Goal: Check status: Verify the current state of an ongoing process or item

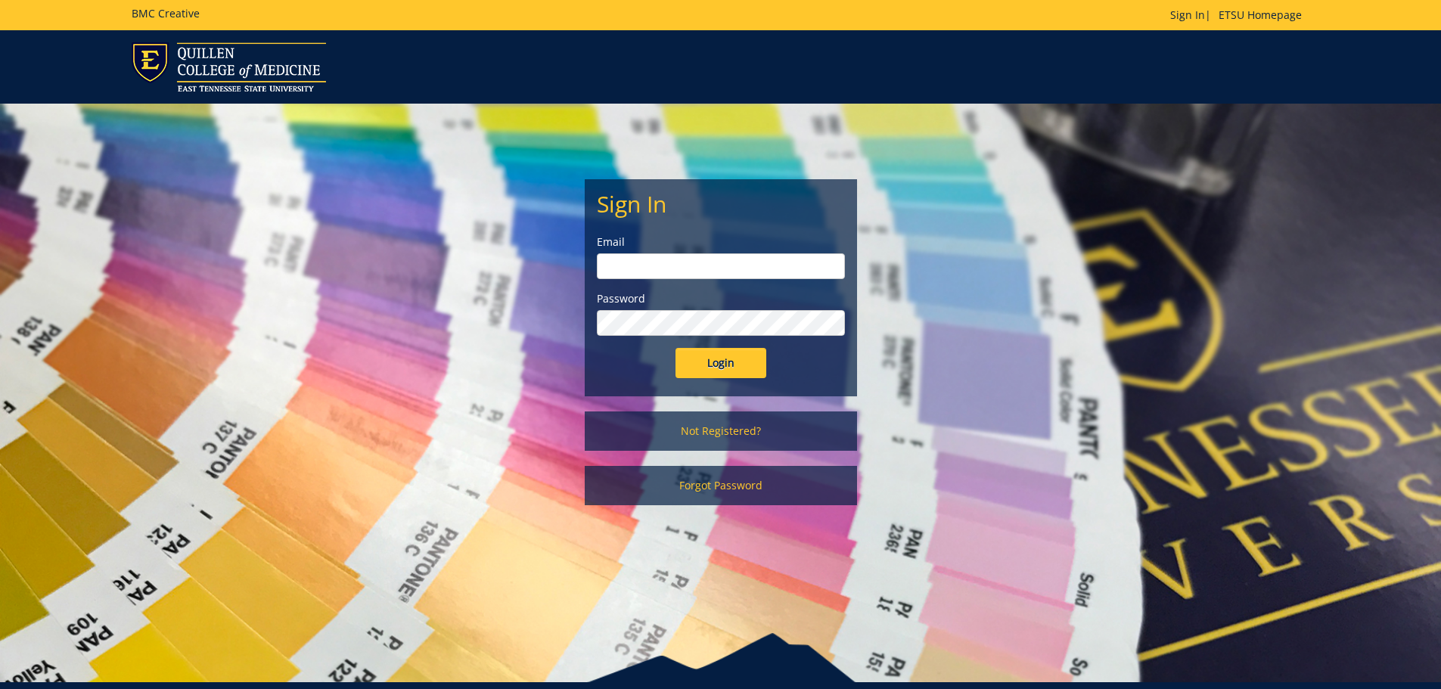
click at [694, 272] on input "email" at bounding box center [721, 266] width 248 height 26
type input "[EMAIL_ADDRESS][DOMAIN_NAME]"
click at [676, 348] on input "Login" at bounding box center [721, 363] width 91 height 30
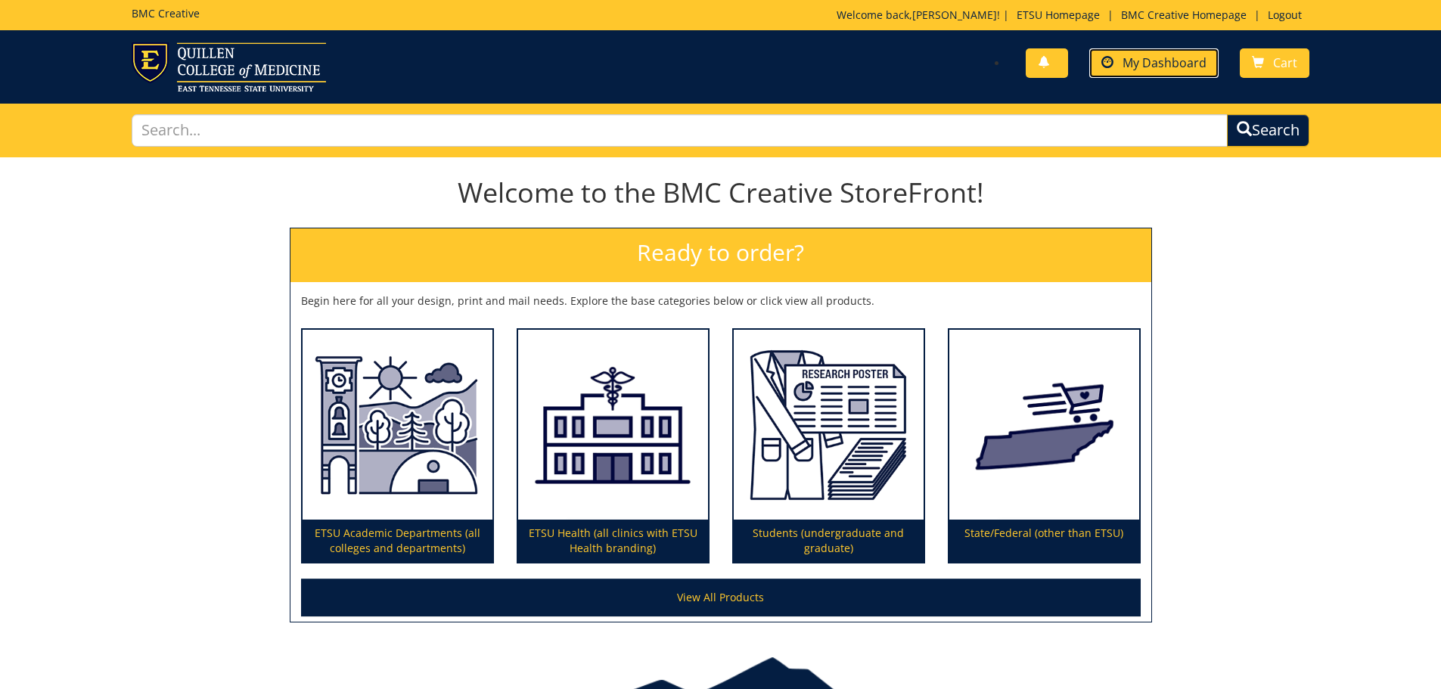
click at [1188, 73] on link "My Dashboard" at bounding box center [1153, 63] width 129 height 30
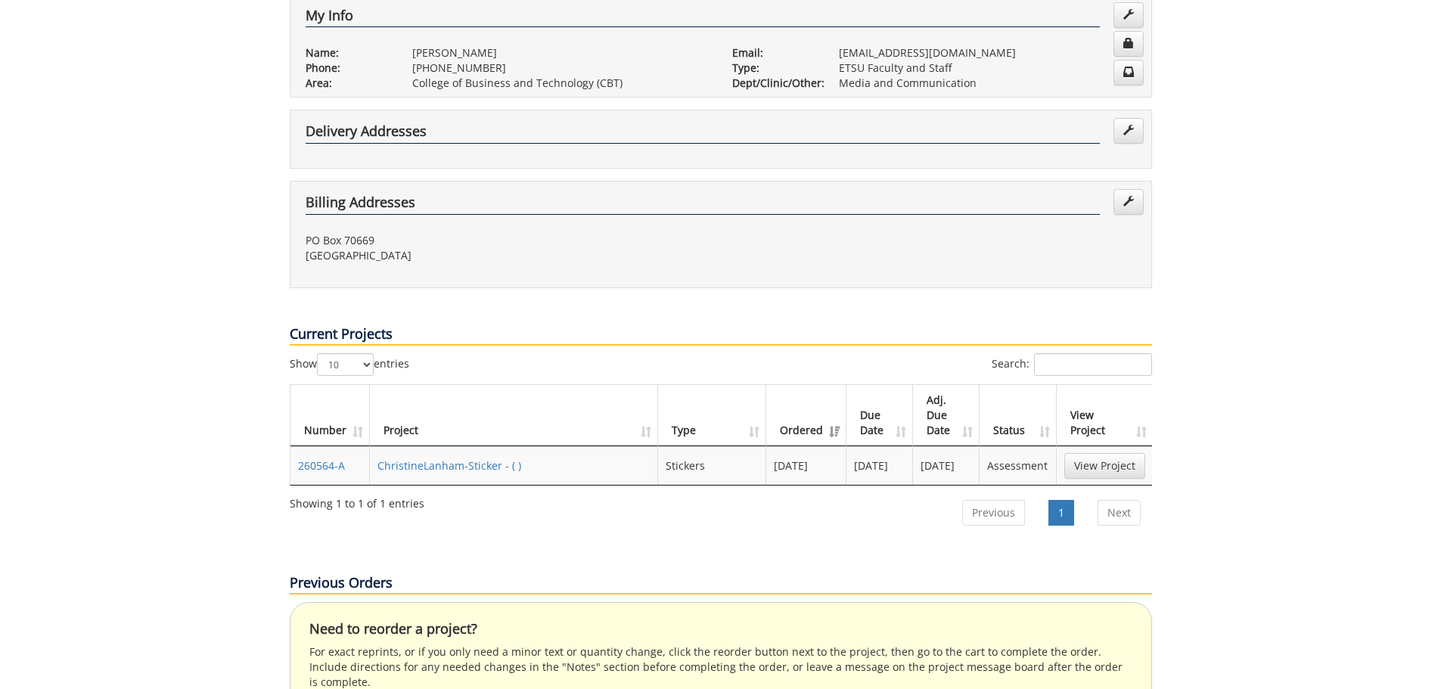
scroll to position [681, 0]
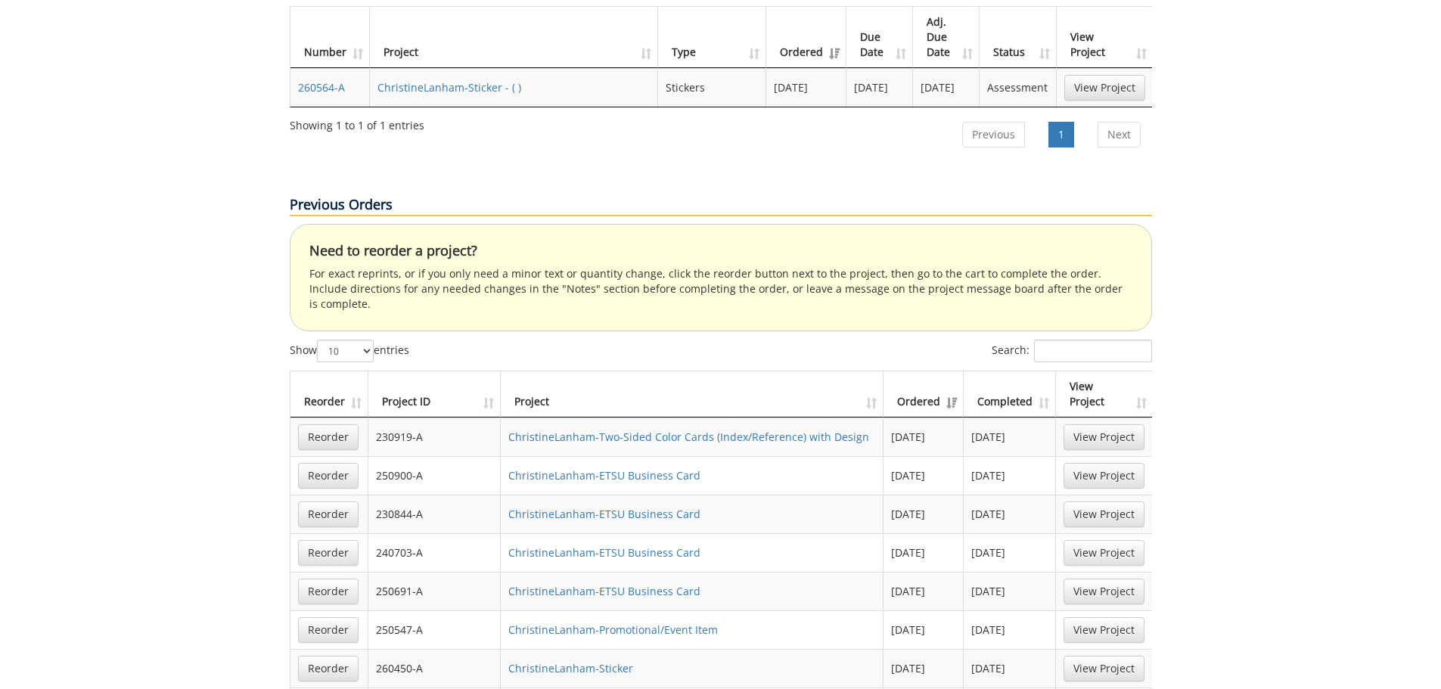
click at [413, 371] on th "Project ID" at bounding box center [434, 394] width 133 height 46
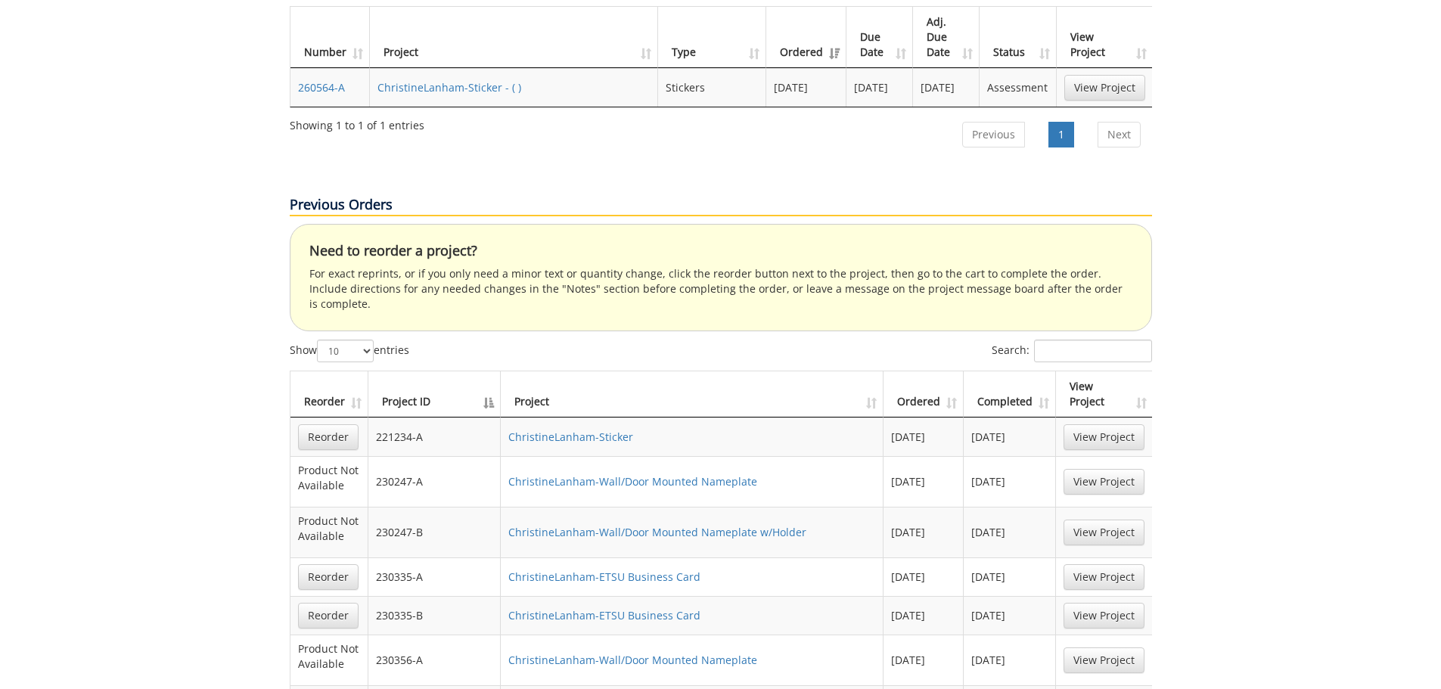
click at [413, 371] on th "Project ID" at bounding box center [434, 394] width 133 height 46
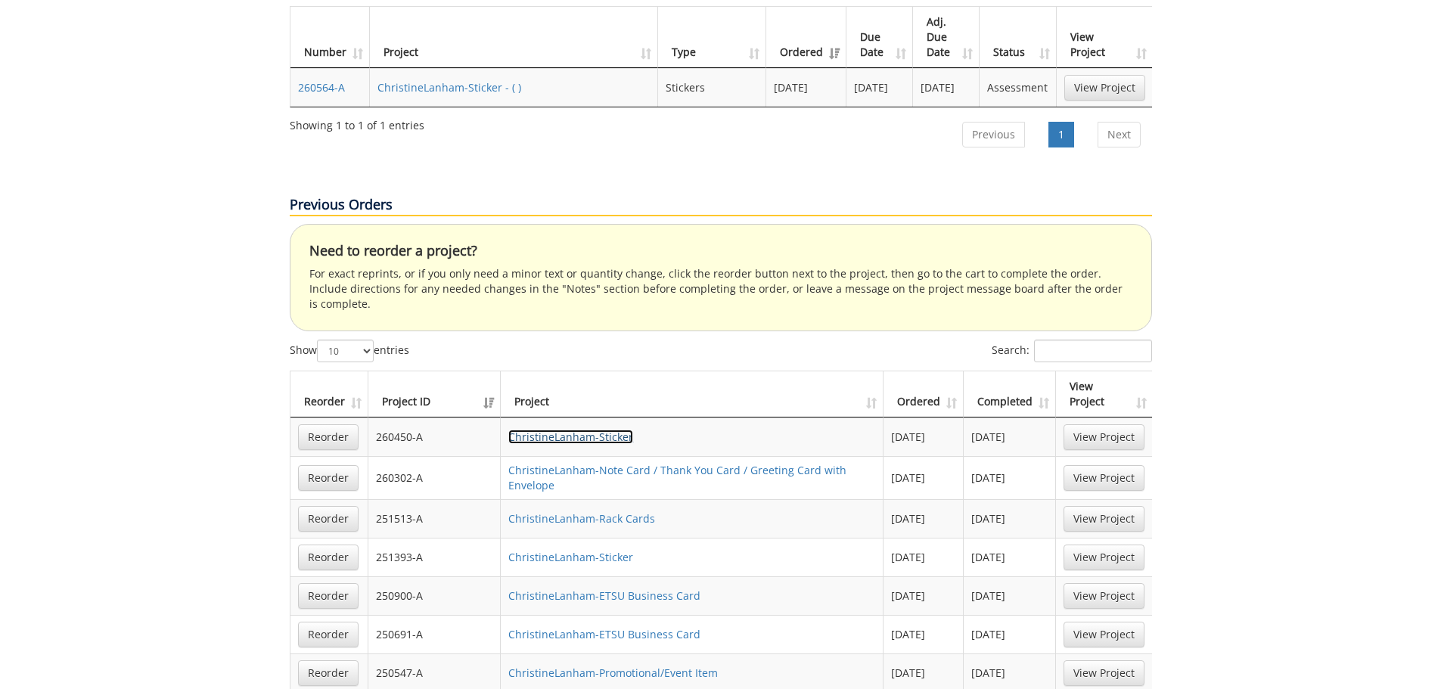
click at [588, 430] on link "ChristineLanham-Sticker" at bounding box center [570, 437] width 125 height 14
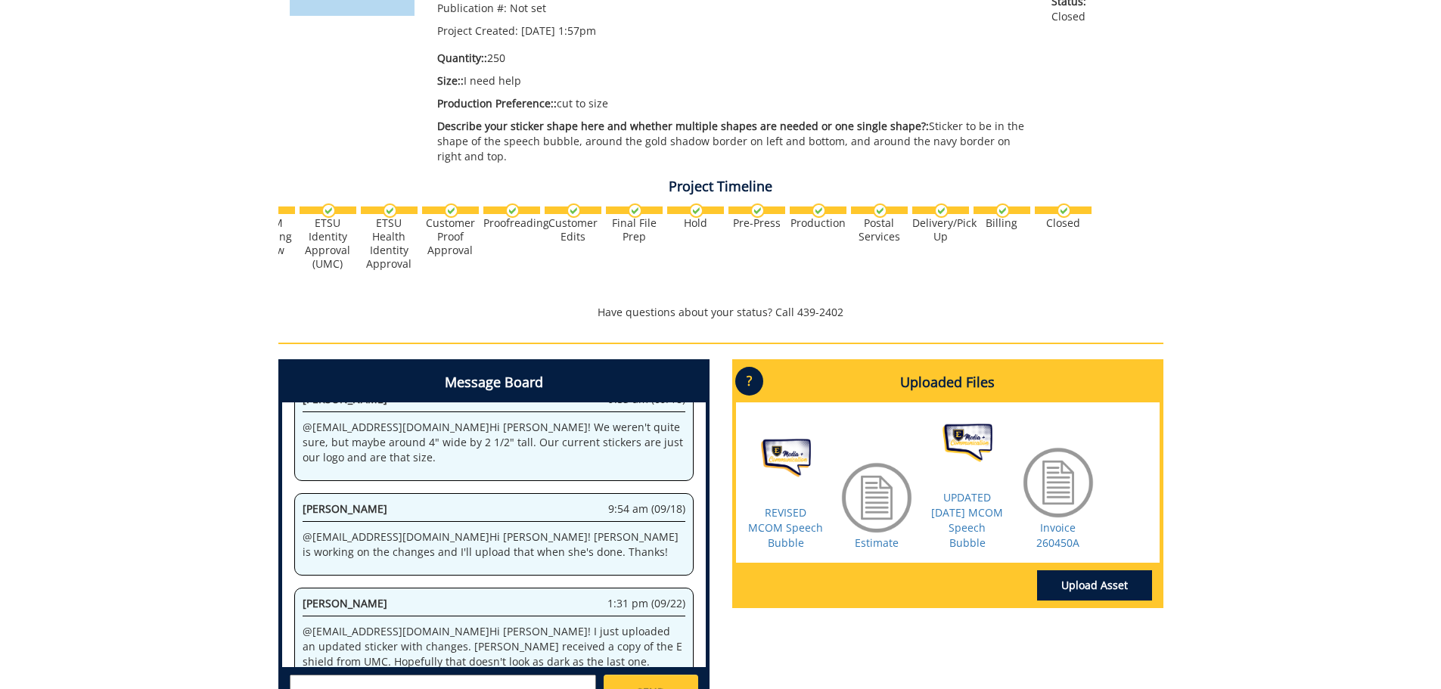
scroll to position [378, 0]
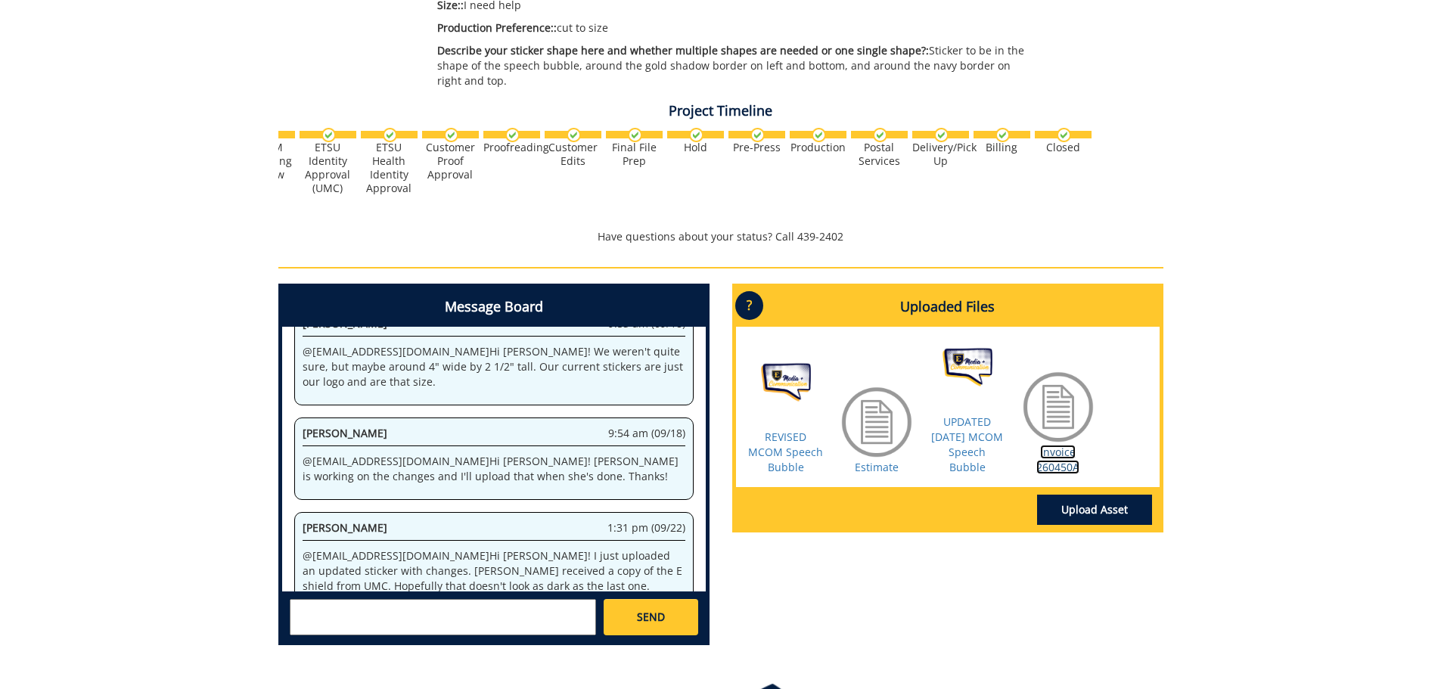
click at [1049, 445] on link "Invoice 260450A" at bounding box center [1057, 460] width 43 height 30
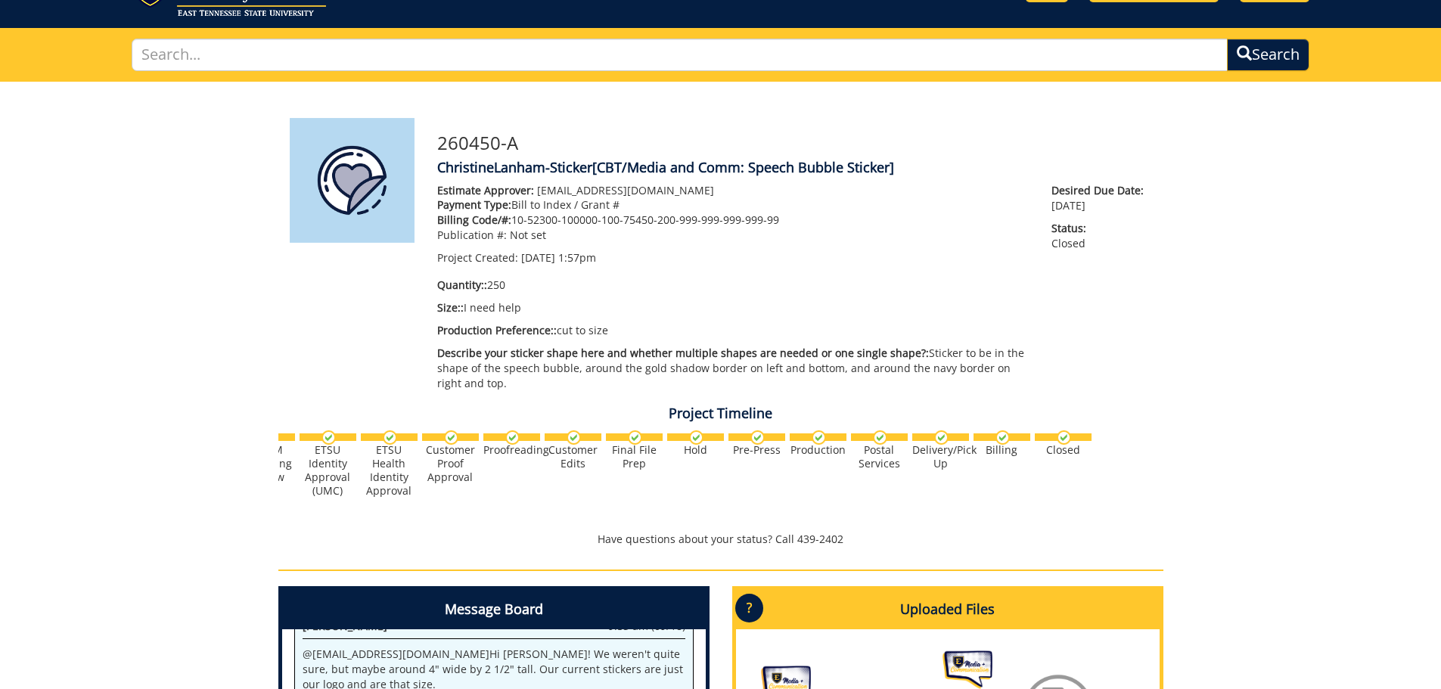
scroll to position [0, 0]
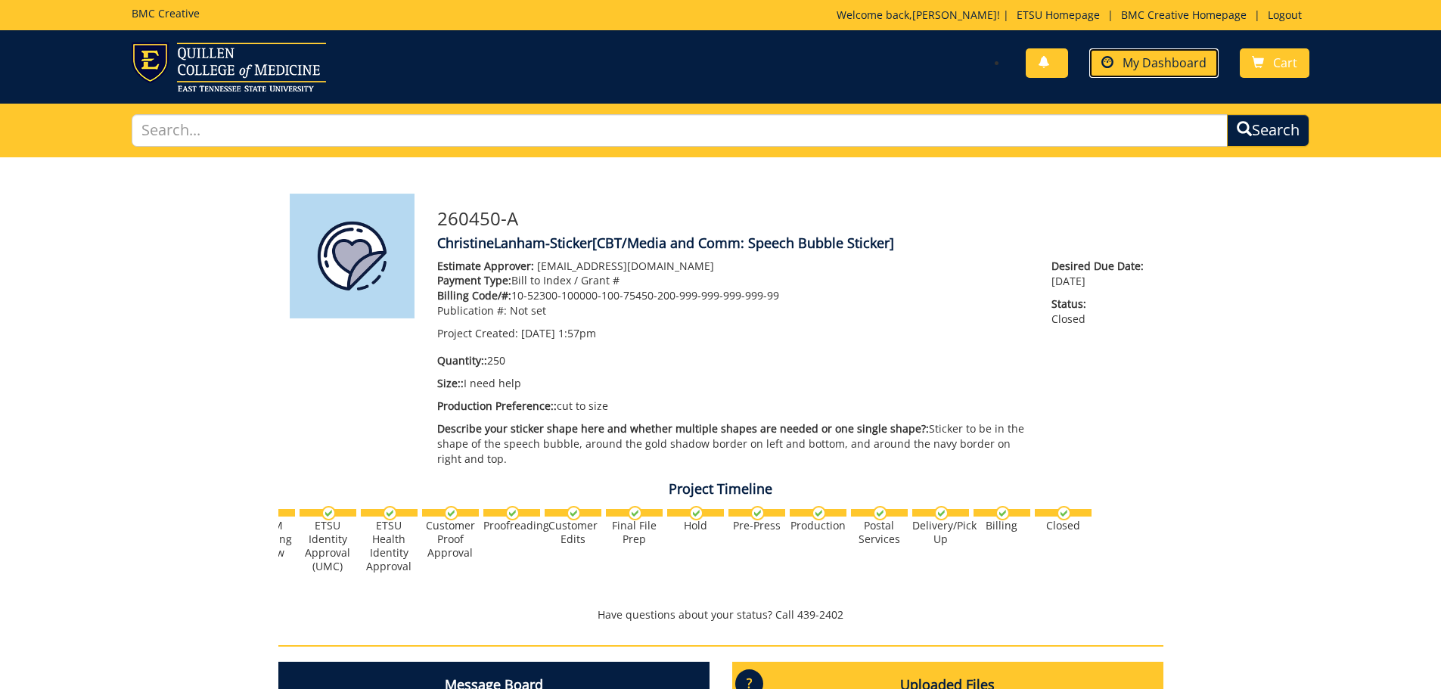
click at [1144, 69] on span "My Dashboard" at bounding box center [1165, 62] width 84 height 17
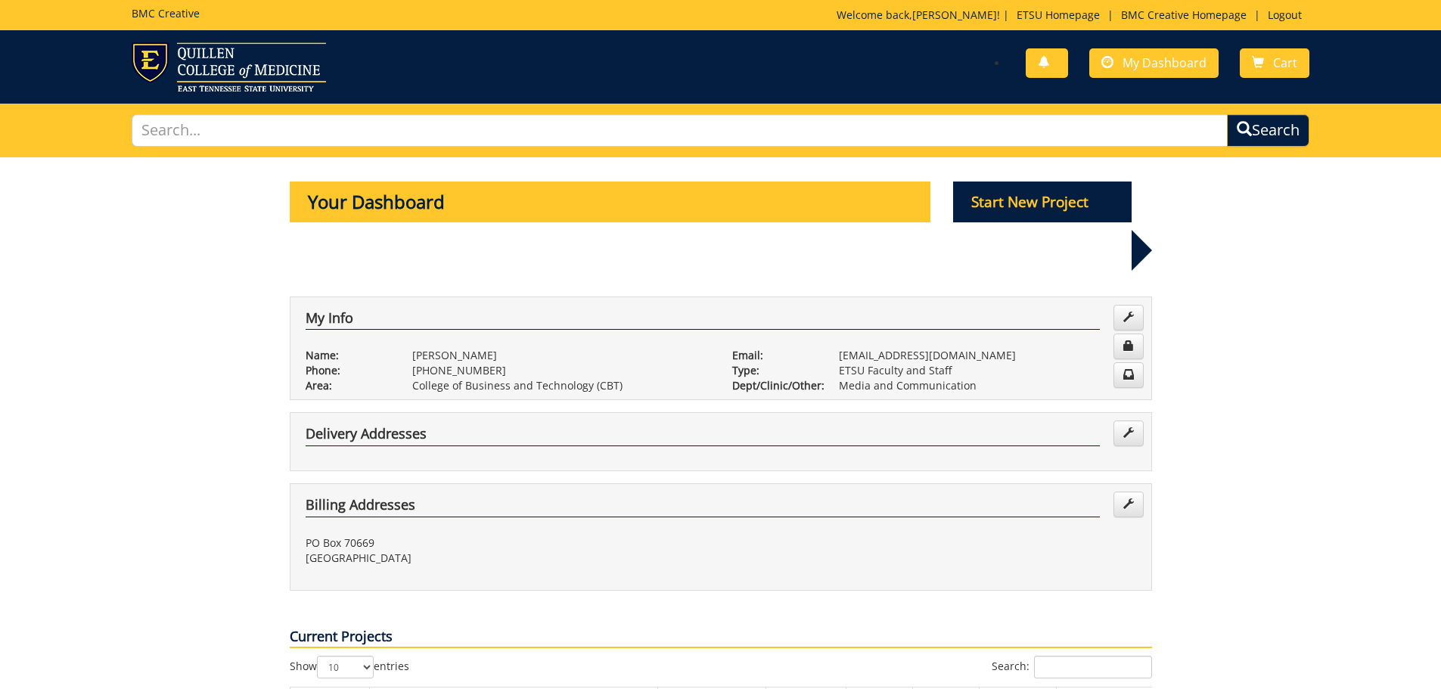
scroll to position [303, 0]
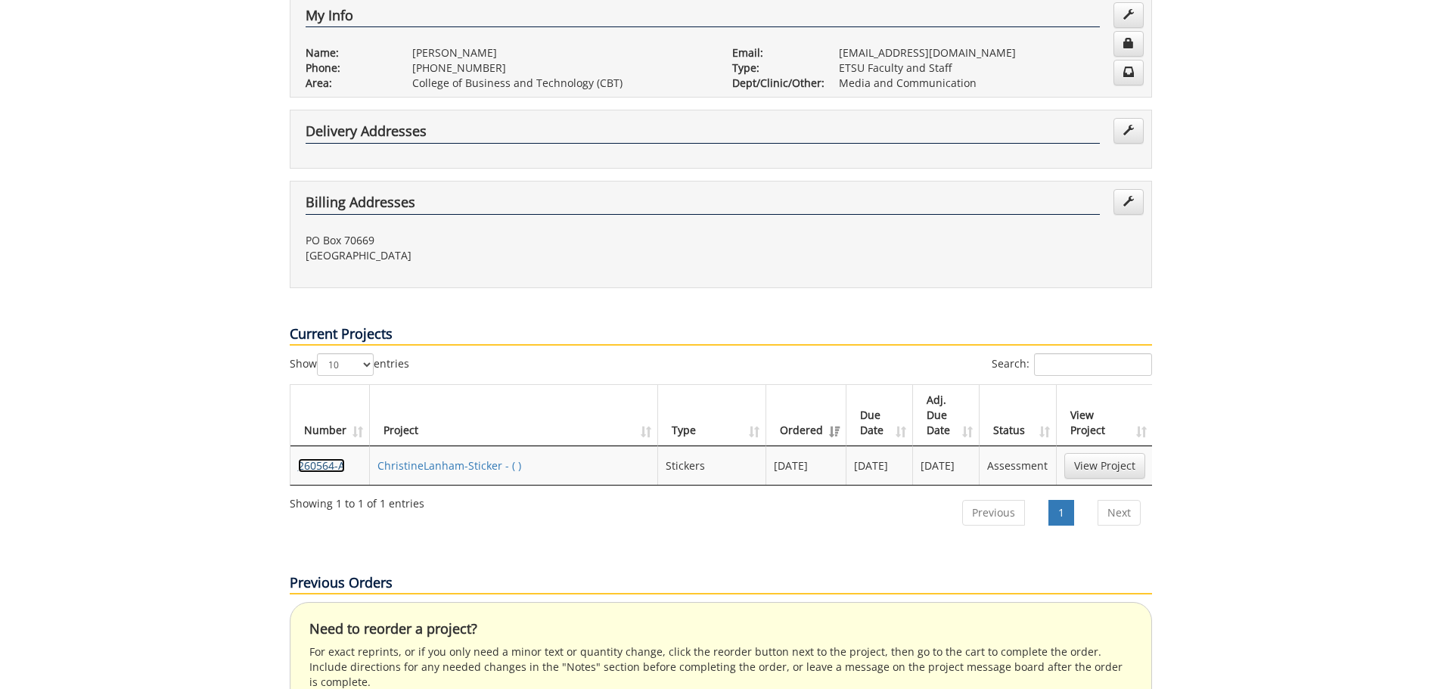
click at [333, 458] on link "260564-A" at bounding box center [321, 465] width 47 height 14
